Goal: Task Accomplishment & Management: Manage account settings

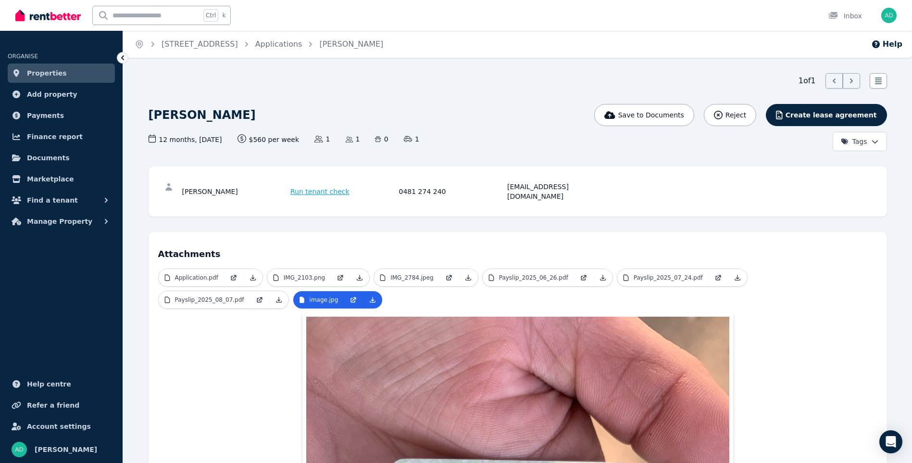
click at [42, 72] on span "Properties" at bounding box center [47, 73] width 40 height 12
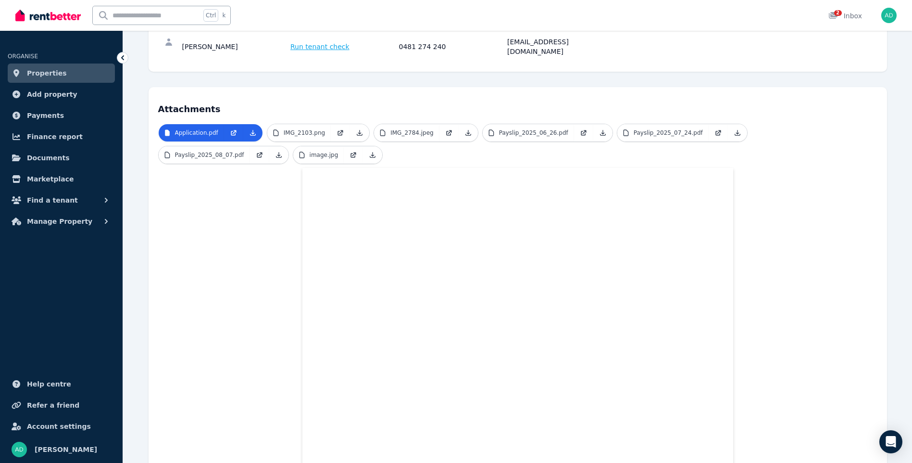
scroll to position [144, 0]
click at [305, 129] on p "IMG_2103.png" at bounding box center [304, 133] width 41 height 8
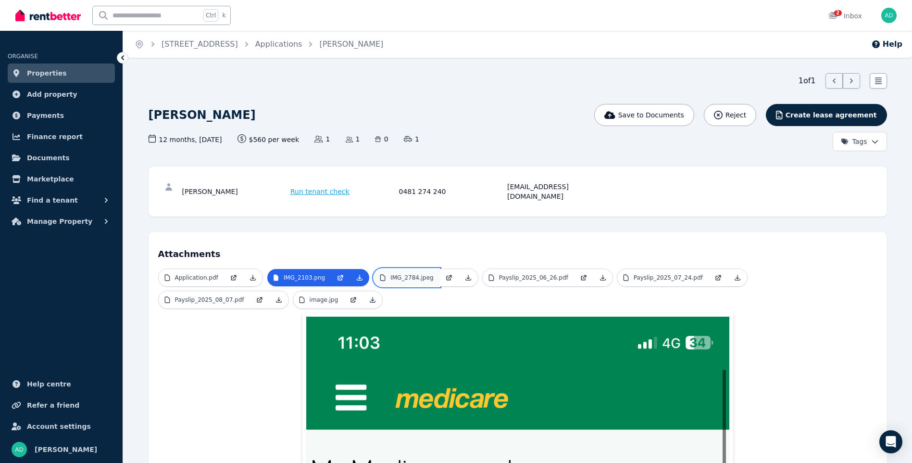
drag, startPoint x: 420, startPoint y: 266, endPoint x: 426, endPoint y: 264, distance: 6.7
click at [420, 274] on p "IMG_2784.jpeg" at bounding box center [411, 278] width 43 height 8
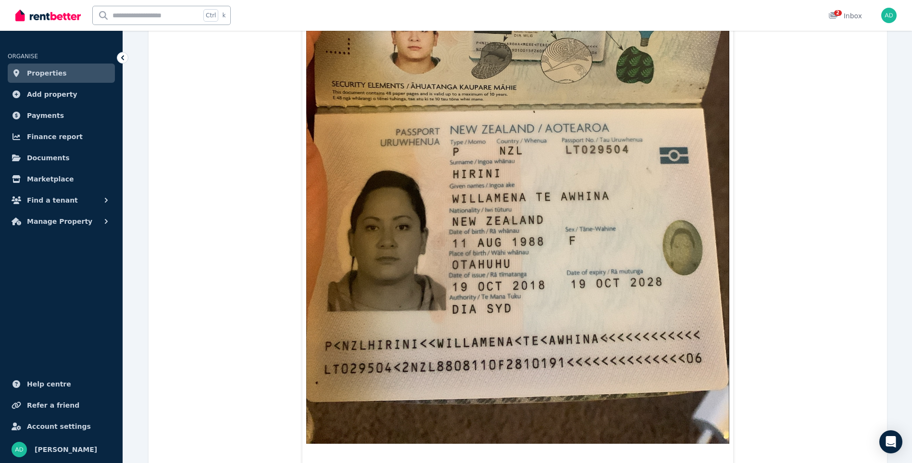
scroll to position [660, 0]
